Goal: Navigation & Orientation: Locate item on page

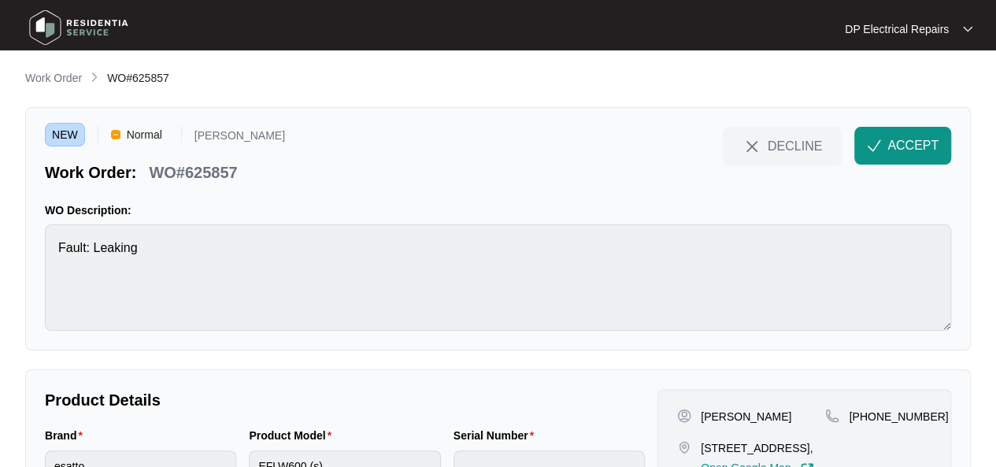
click at [907, 149] on span "ACCEPT" at bounding box center [913, 145] width 51 height 19
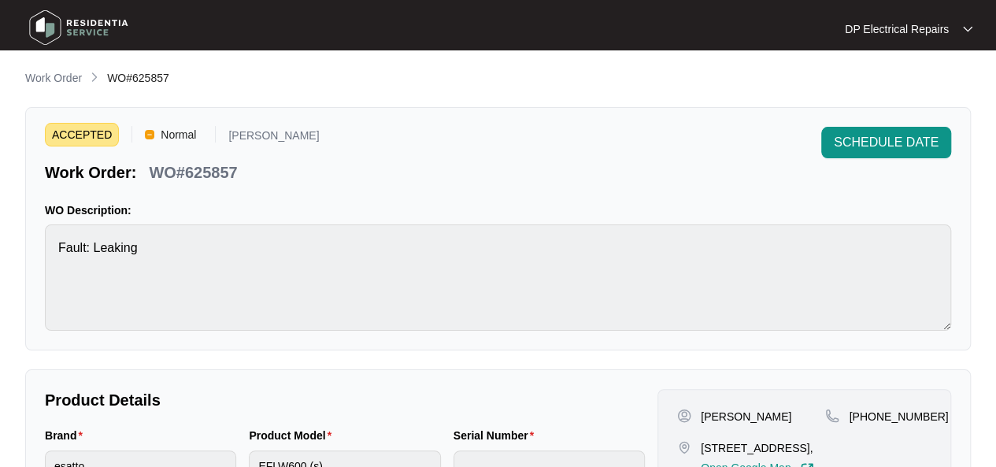
click at [156, 76] on span "WO#625857" at bounding box center [138, 78] width 62 height 13
copy span "625857"
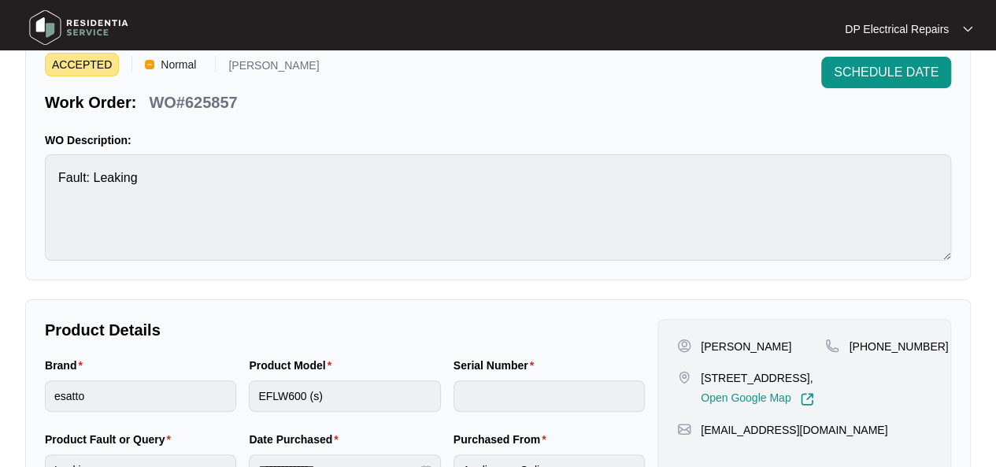
scroll to position [158, 0]
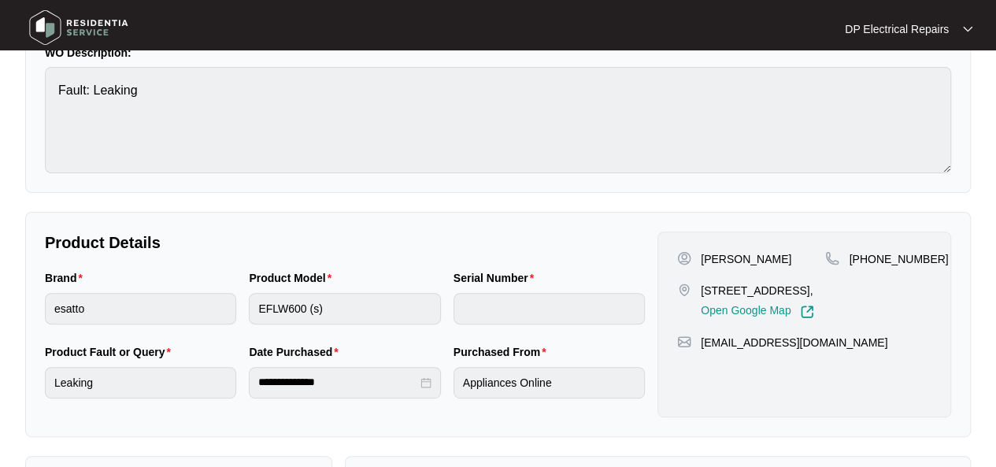
drag, startPoint x: 701, startPoint y: 284, endPoint x: 790, endPoint y: 303, distance: 91.0
click at [790, 299] on p "[STREET_ADDRESS]," at bounding box center [757, 291] width 113 height 16
copy p "[STREET_ADDRESS],"
drag, startPoint x: 866, startPoint y: 255, endPoint x: 937, endPoint y: 255, distance: 70.9
click at [937, 255] on div "[PERSON_NAME] [STREET_ADDRESS], Open Google Map [PHONE_NUMBER] [EMAIL_ADDRESS][…" at bounding box center [805, 325] width 294 height 186
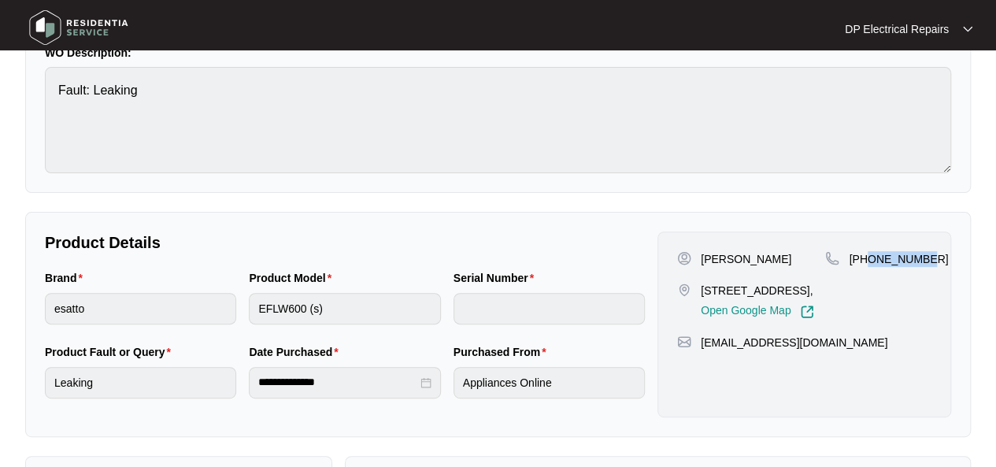
copy p "425575505"
